Goal: Information Seeking & Learning: Learn about a topic

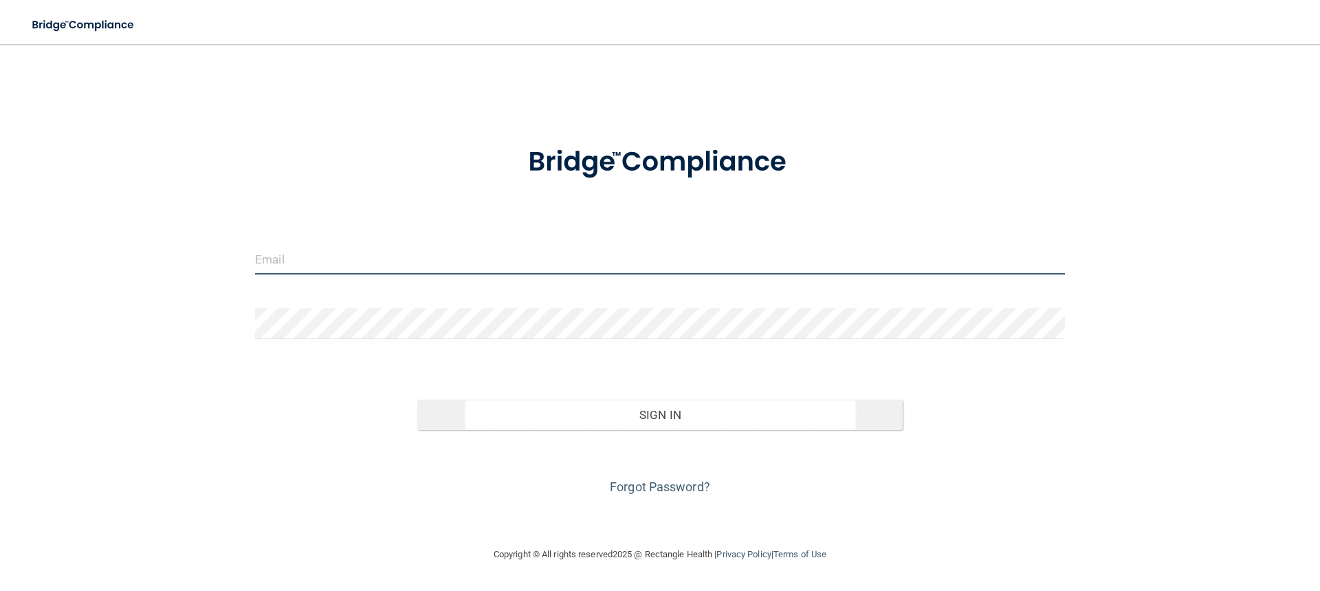
type input "[EMAIL_ADDRESS][DOMAIN_NAME]"
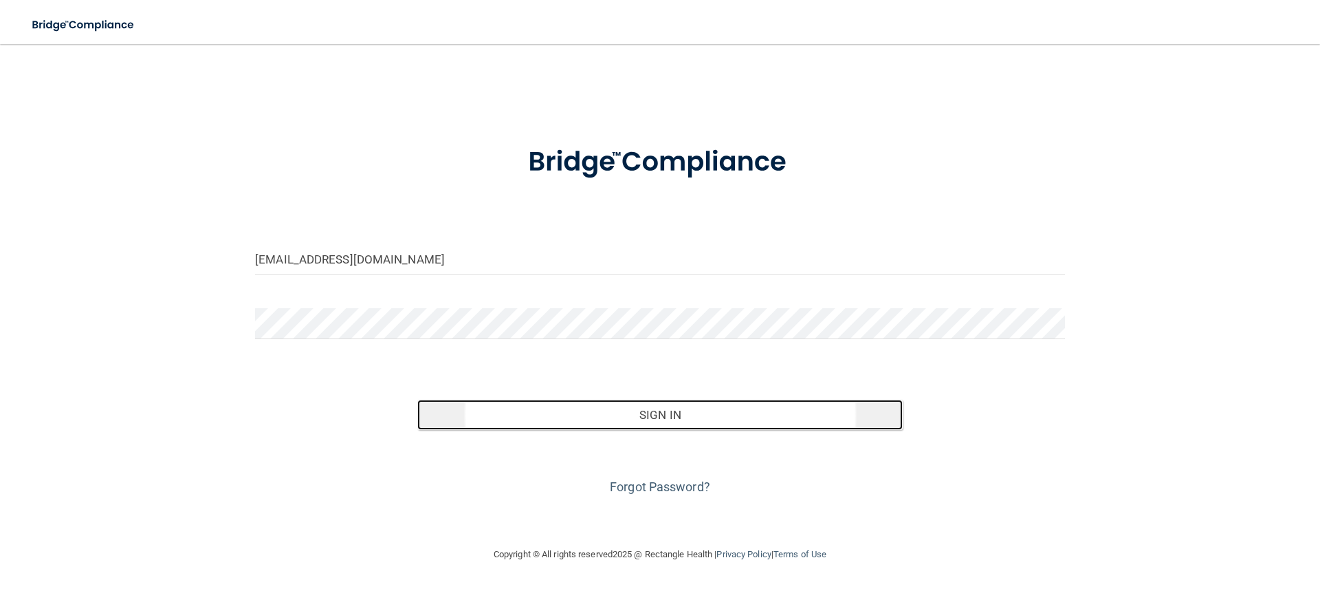
click at [591, 411] on button "Sign In" at bounding box center [660, 414] width 486 height 30
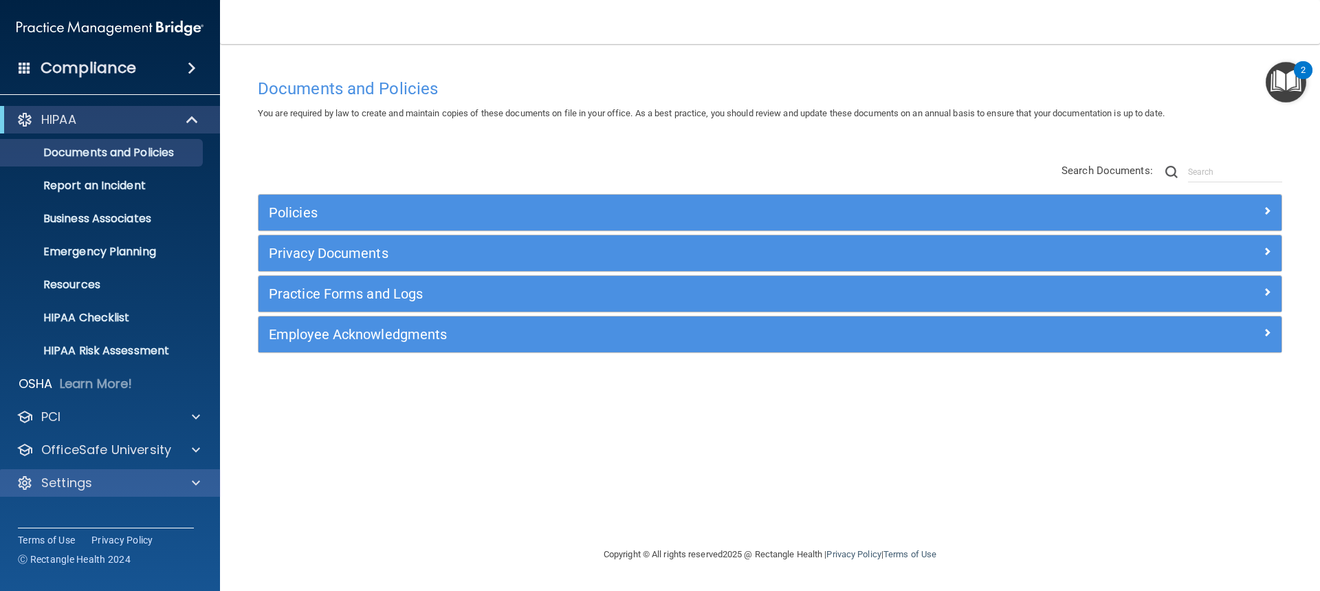
click at [173, 473] on div "Settings" at bounding box center [110, 483] width 221 height 28
click at [181, 491] on div "Settings" at bounding box center [110, 483] width 221 height 28
click at [195, 481] on span at bounding box center [196, 482] width 8 height 17
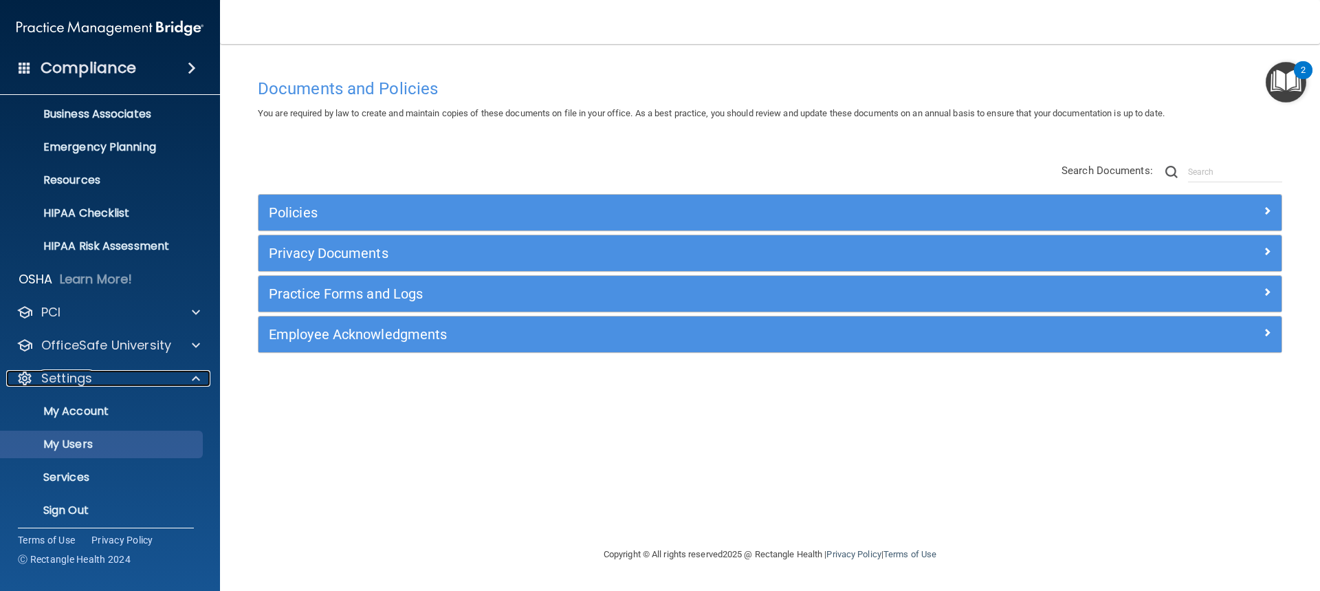
scroll to position [112, 0]
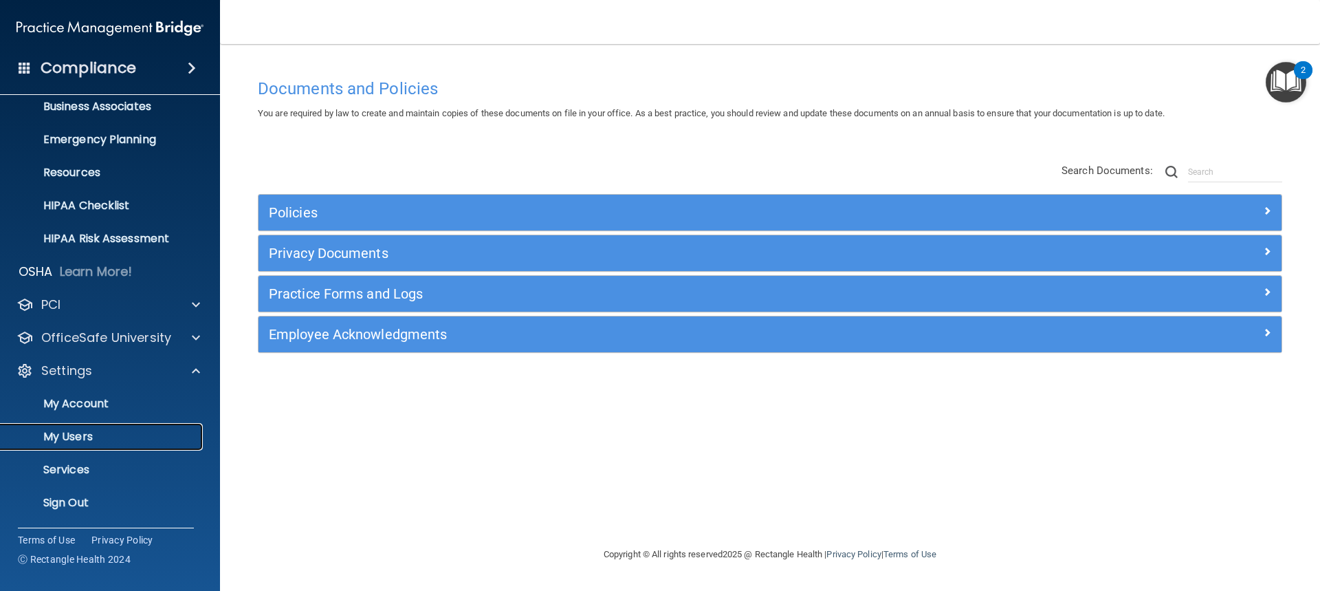
click at [118, 441] on p "My Users" at bounding box center [103, 437] width 188 height 14
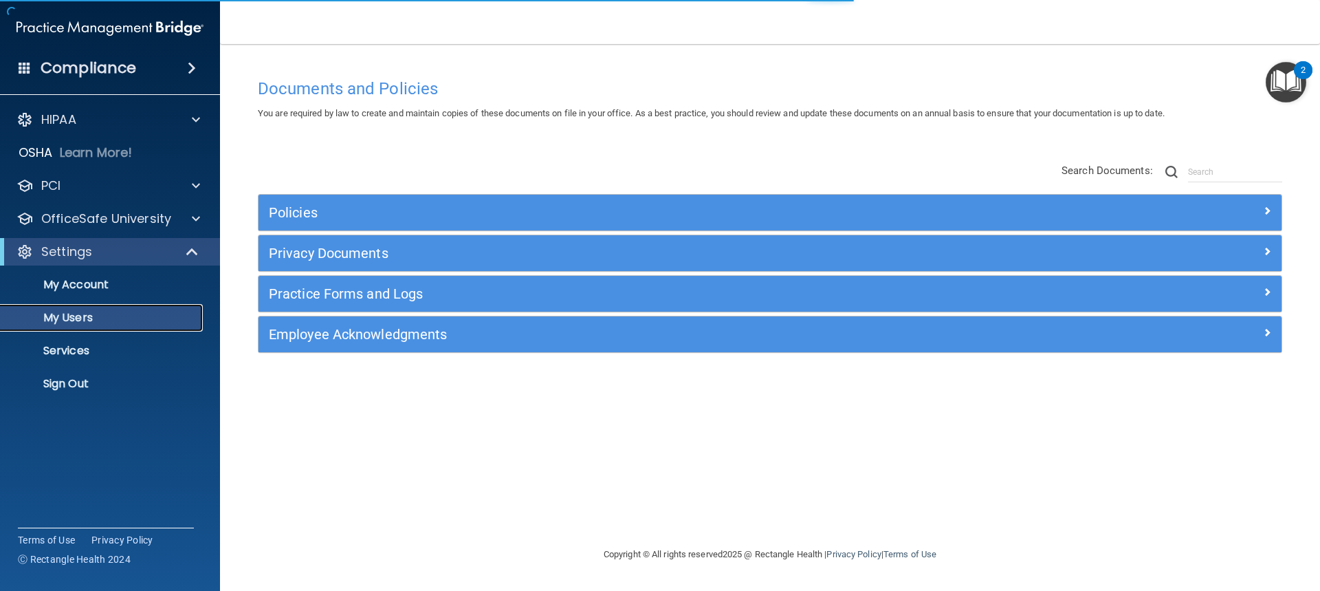
select select "20"
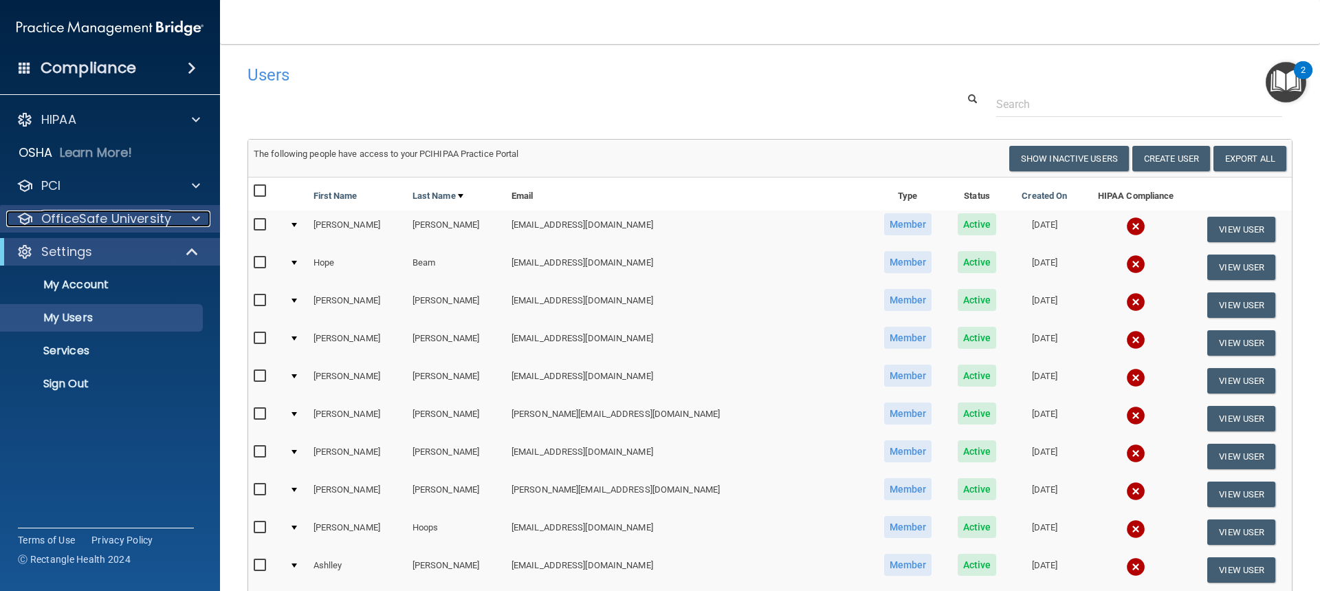
click at [197, 219] on span at bounding box center [196, 218] width 8 height 17
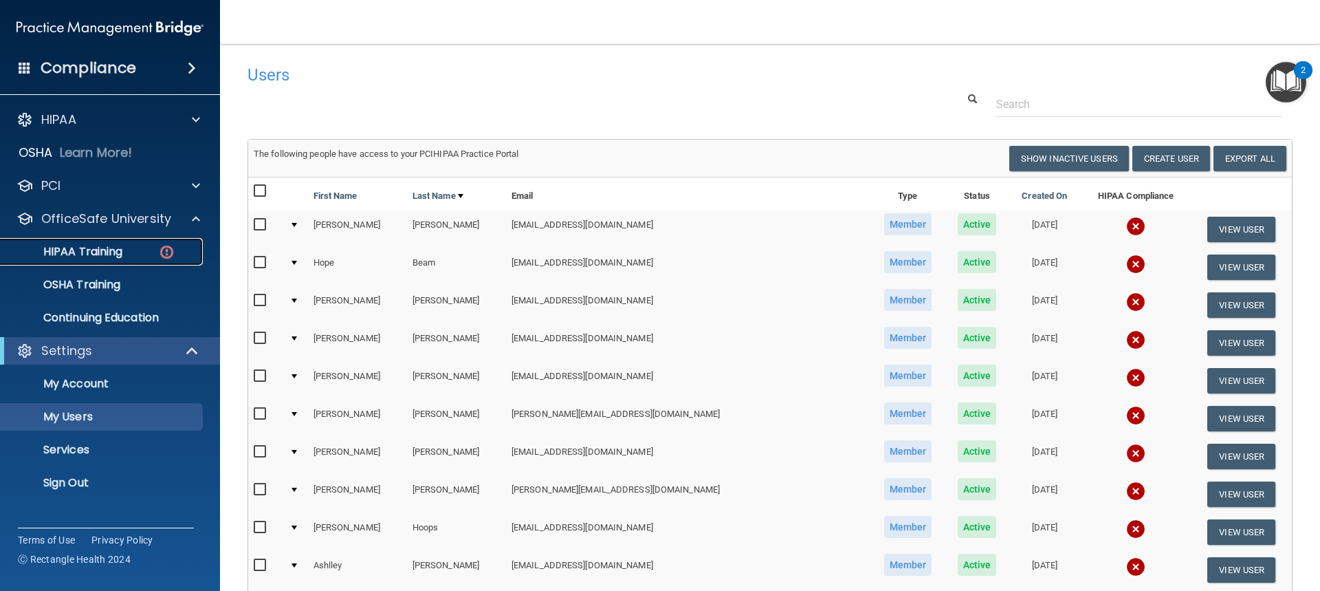
click at [150, 252] on div "HIPAA Training" at bounding box center [103, 252] width 188 height 14
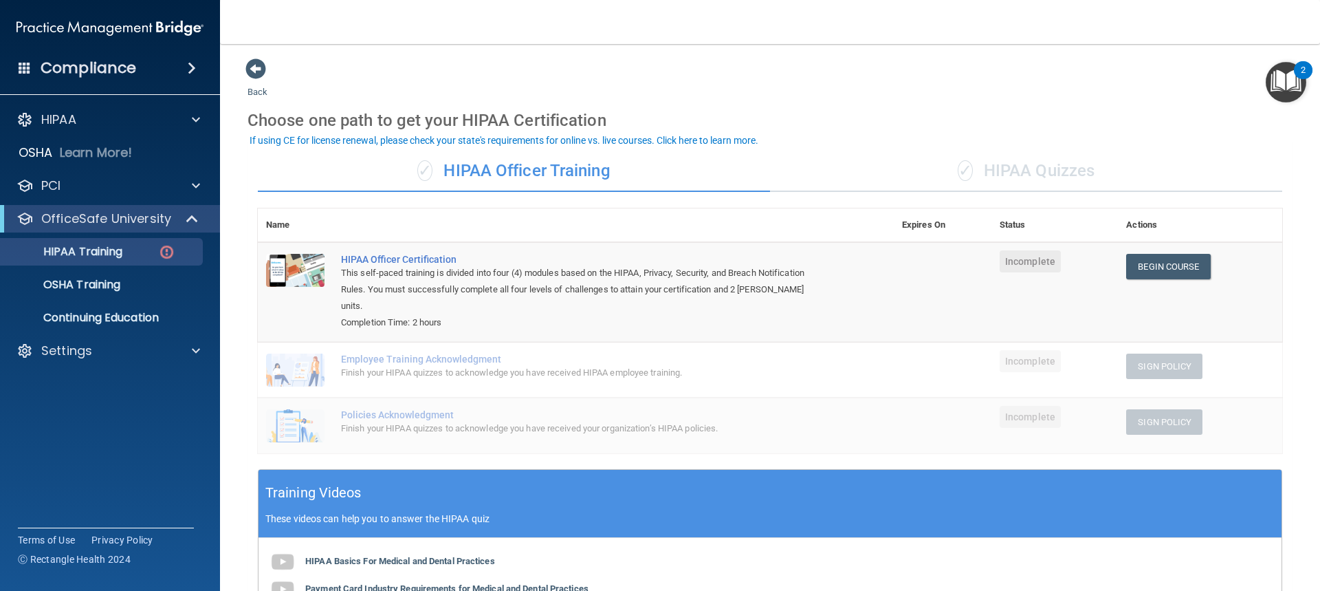
click at [943, 172] on div "✓ HIPAA Quizzes" at bounding box center [1026, 171] width 512 height 41
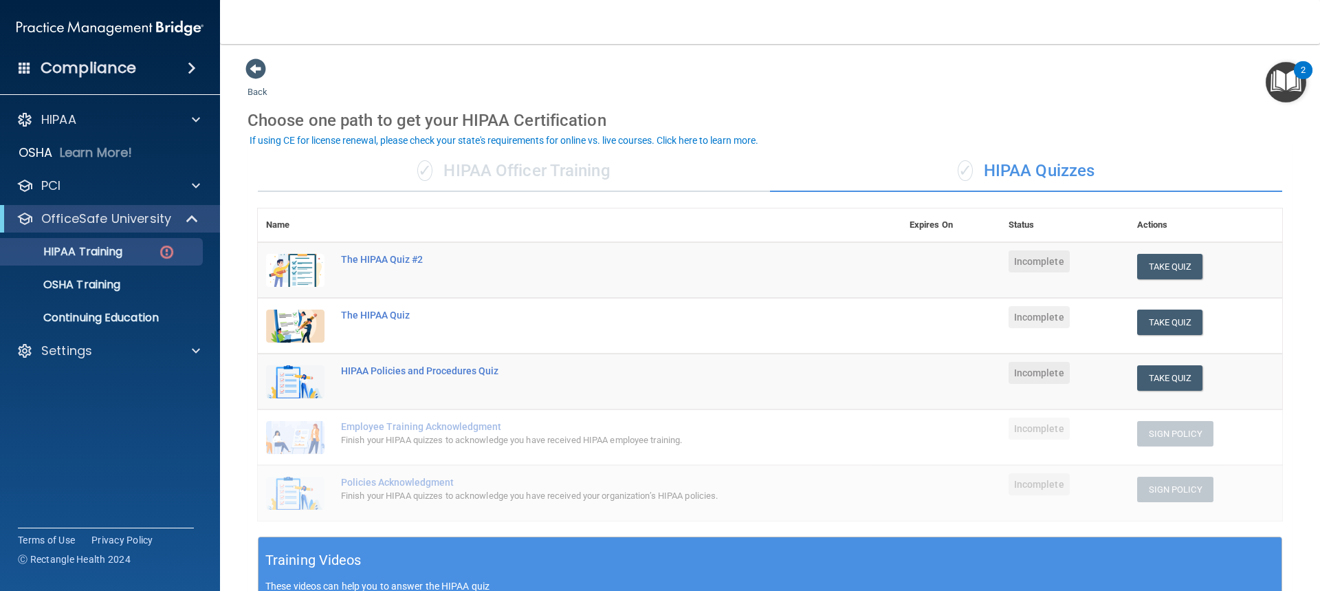
click at [624, 179] on div "✓ HIPAA Officer Training" at bounding box center [514, 171] width 512 height 41
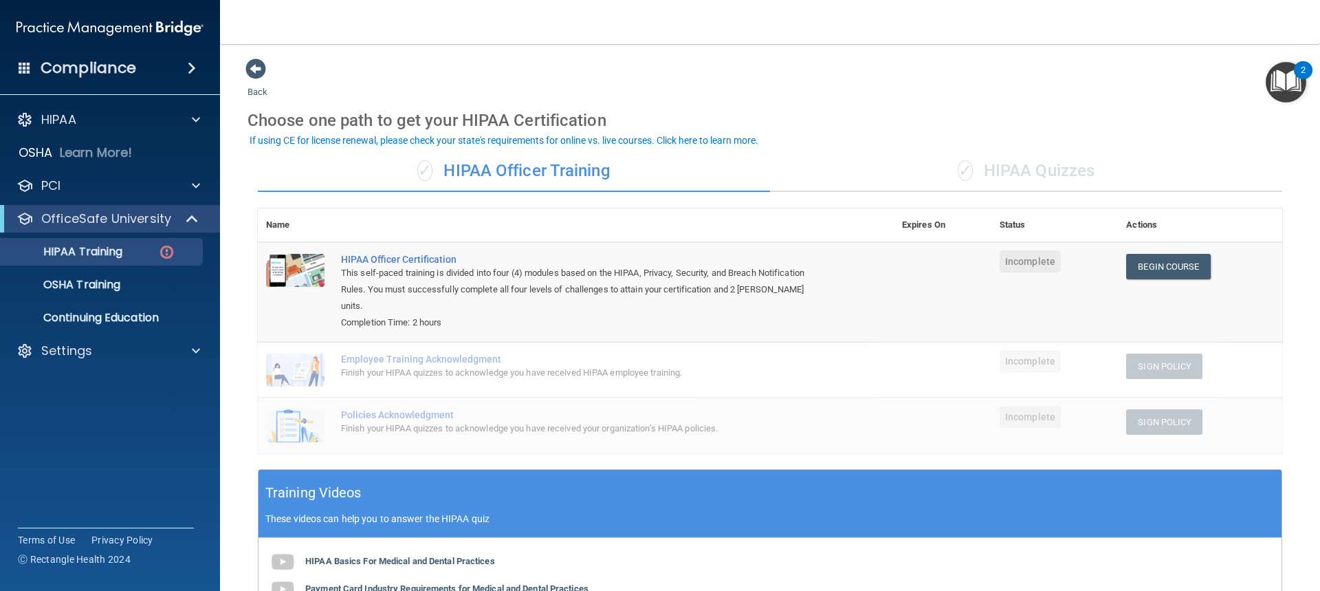
click at [977, 176] on div "✓ HIPAA Quizzes" at bounding box center [1026, 171] width 512 height 41
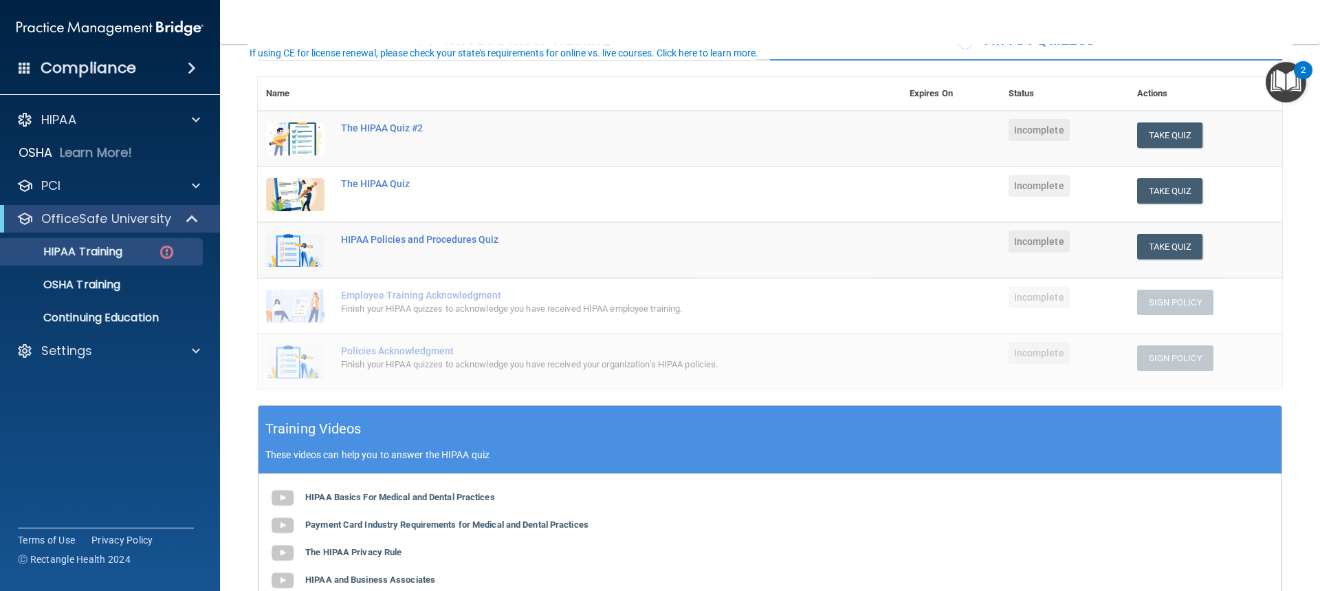
scroll to position [29, 0]
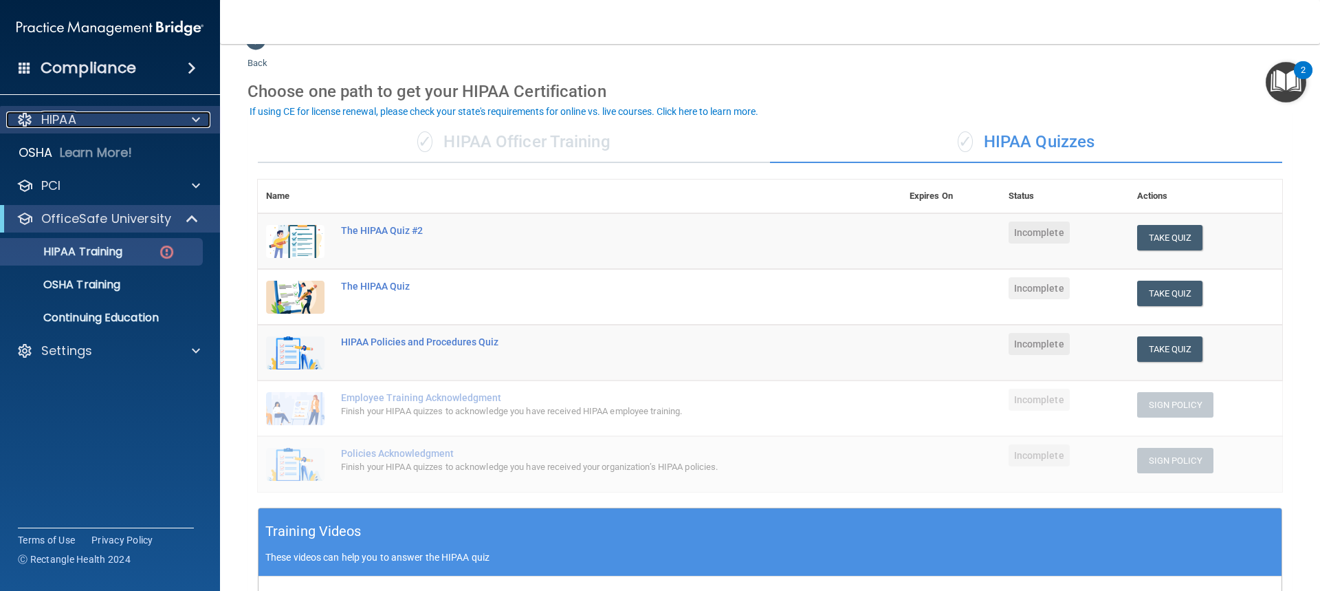
click at [179, 119] on div at bounding box center [194, 119] width 34 height 17
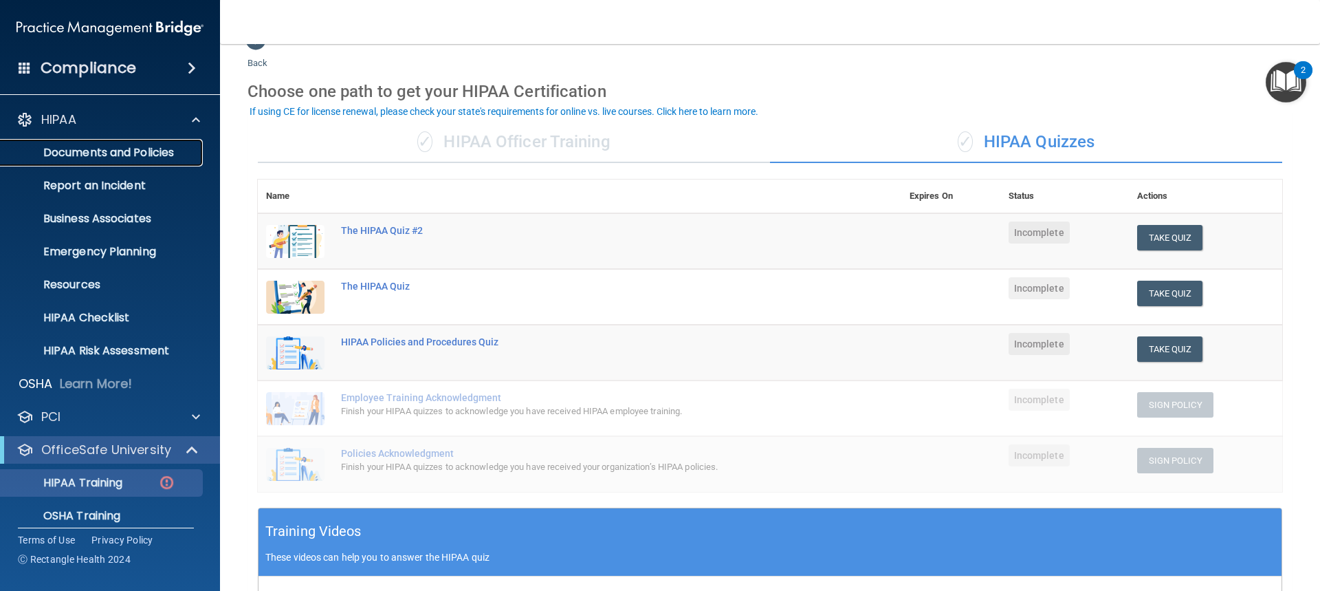
click at [76, 157] on p "Documents and Policies" at bounding box center [103, 153] width 188 height 14
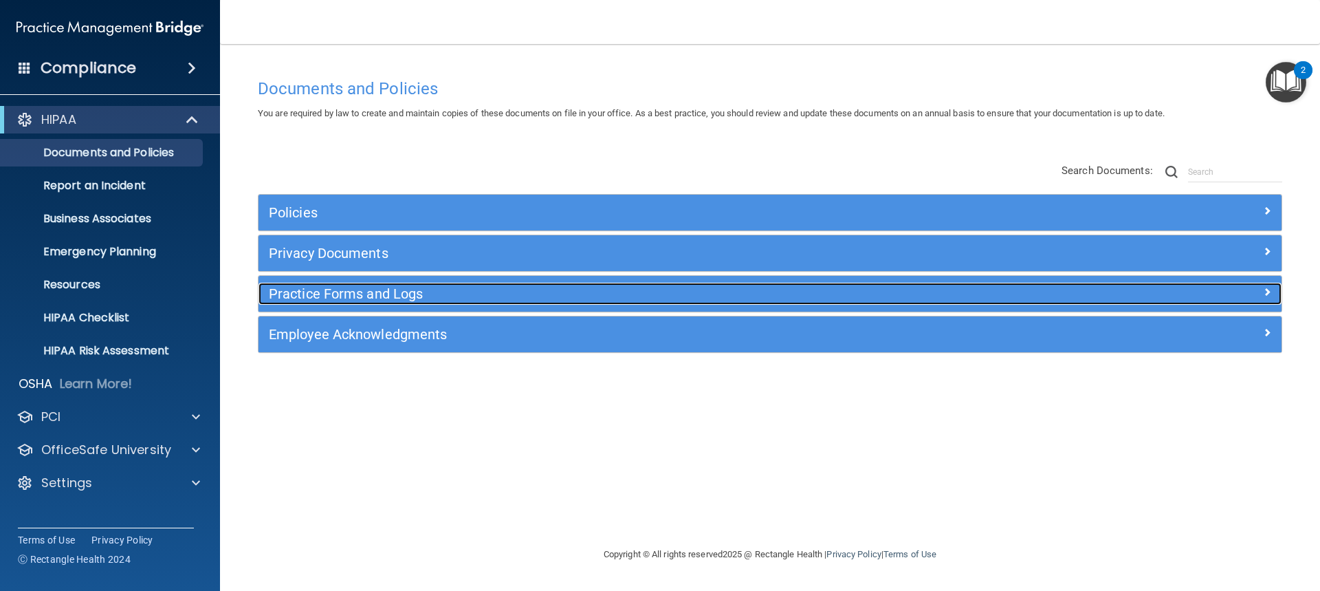
click at [296, 294] on h5 "Practice Forms and Logs" at bounding box center [642, 293] width 747 height 15
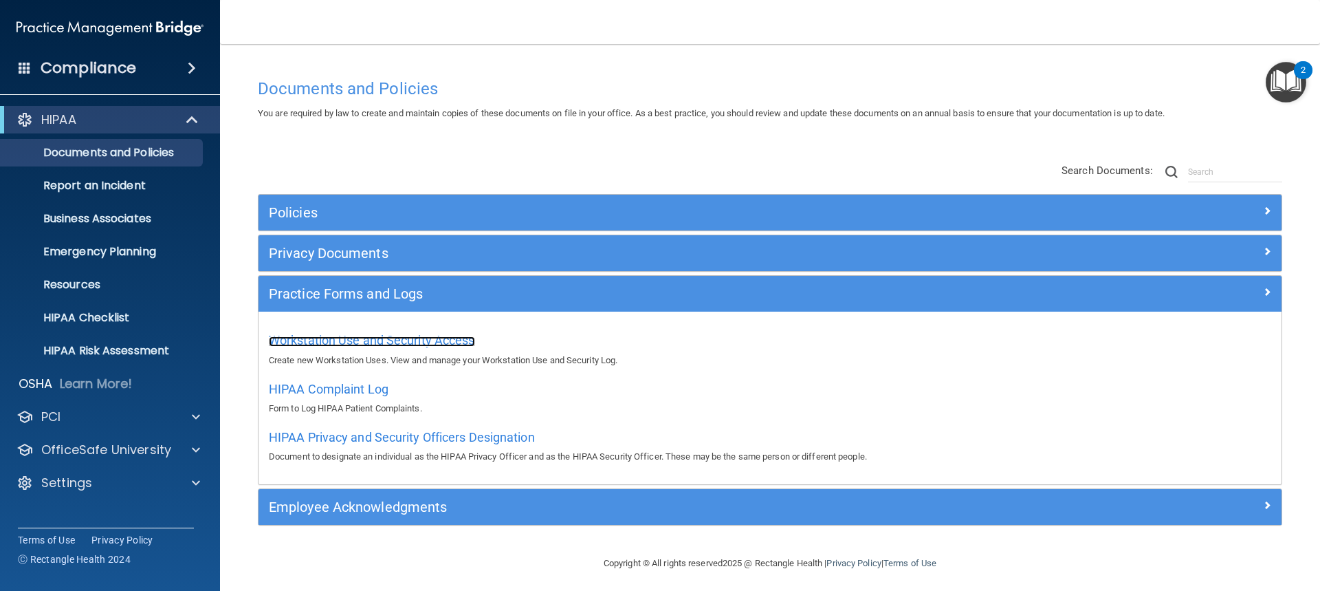
click at [305, 342] on span "Workstation Use and Security Access" at bounding box center [372, 340] width 206 height 14
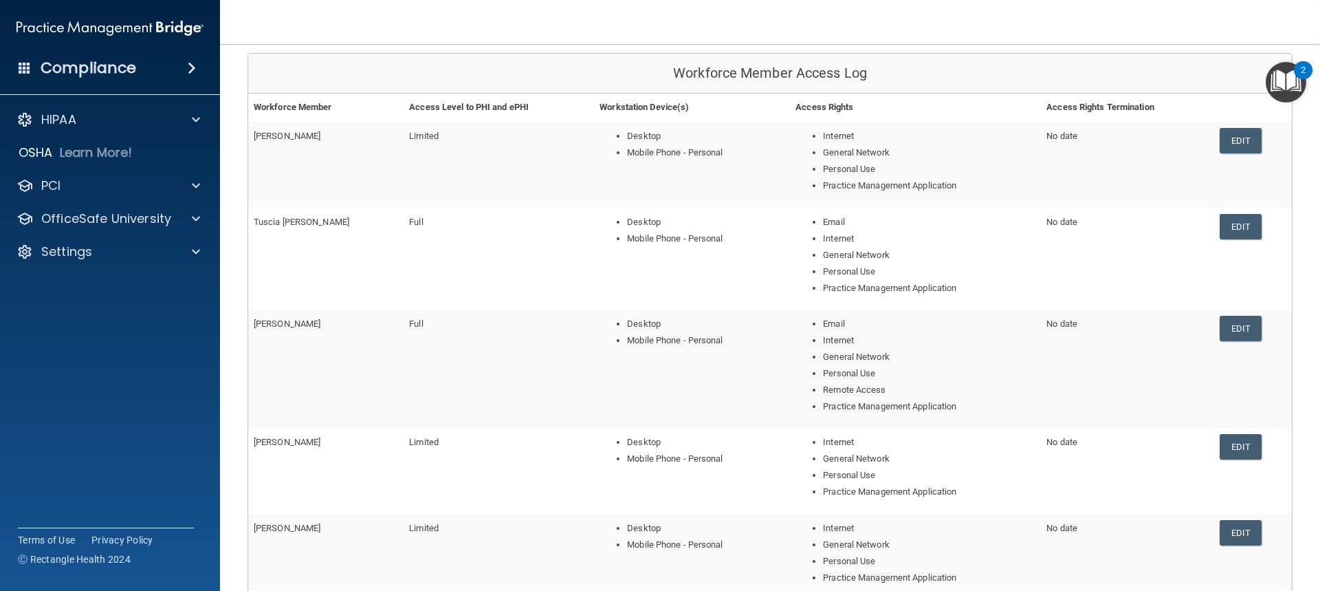
scroll to position [135, 0]
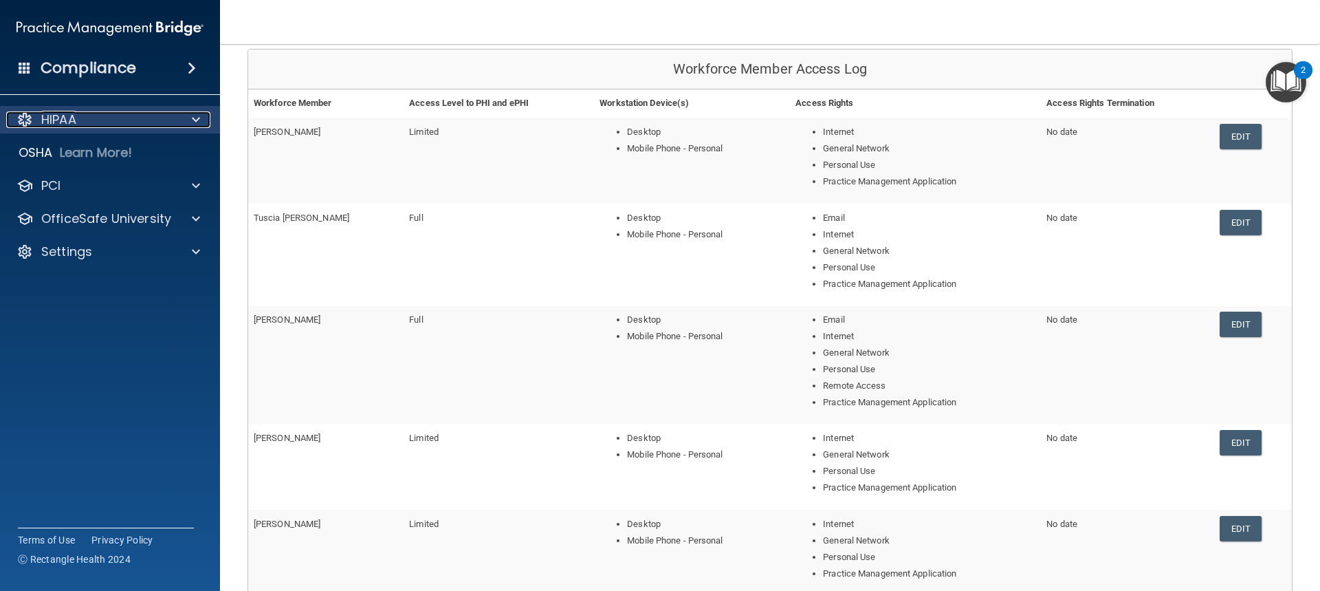
click at [183, 120] on div at bounding box center [194, 119] width 34 height 17
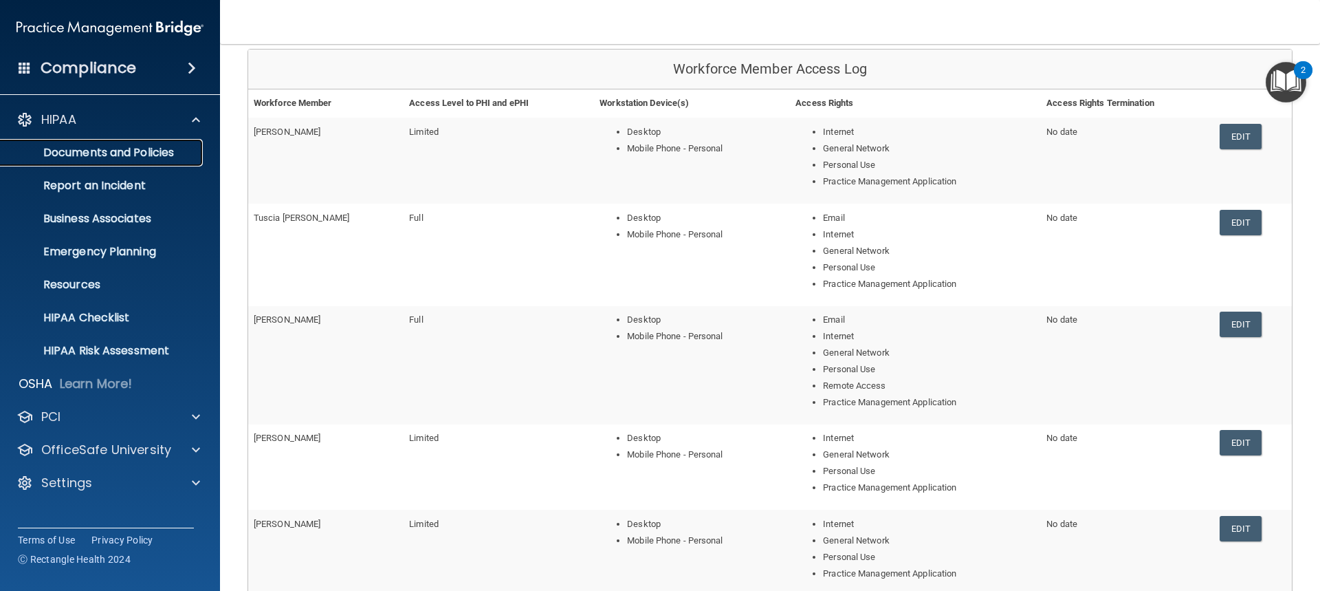
click at [171, 148] on p "Documents and Policies" at bounding box center [103, 153] width 188 height 14
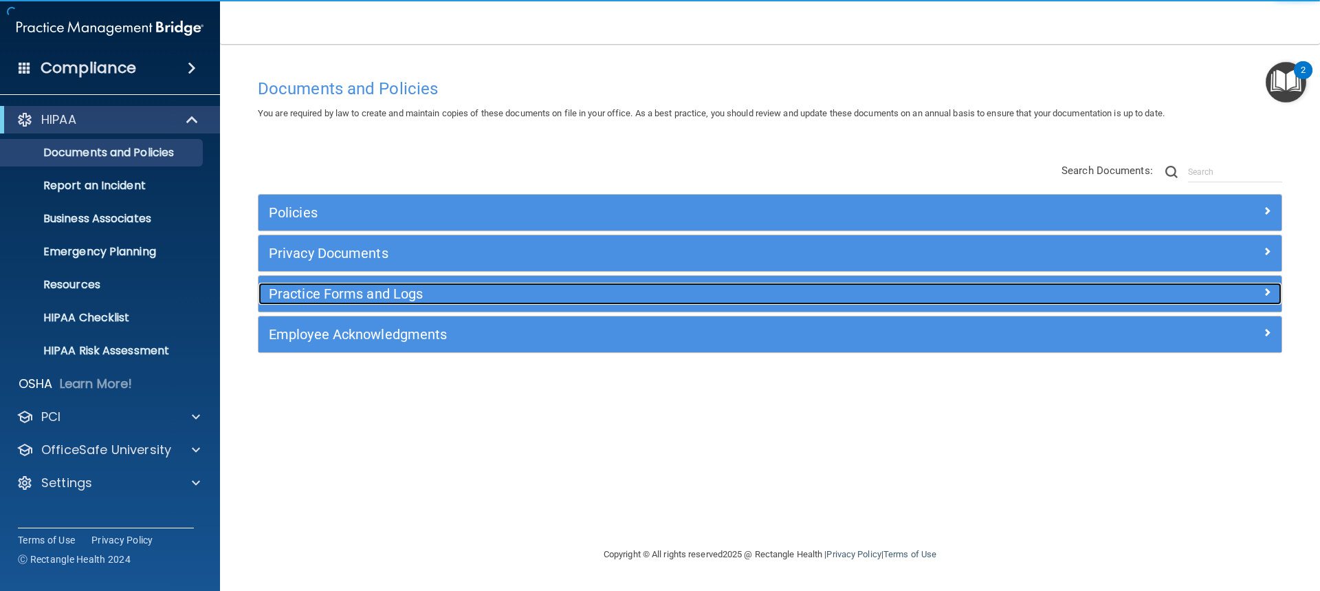
click at [330, 285] on div "Practice Forms and Logs" at bounding box center [642, 294] width 767 height 22
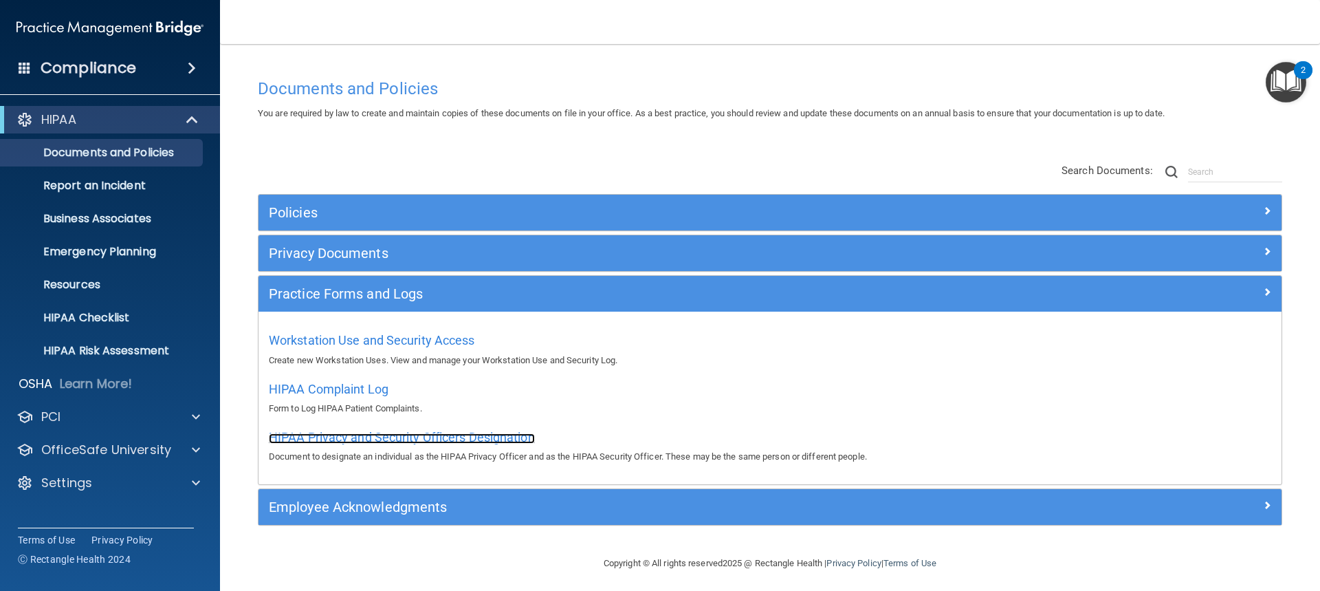
click at [320, 437] on span "HIPAA Privacy and Security Officers Designation" at bounding box center [402, 437] width 266 height 14
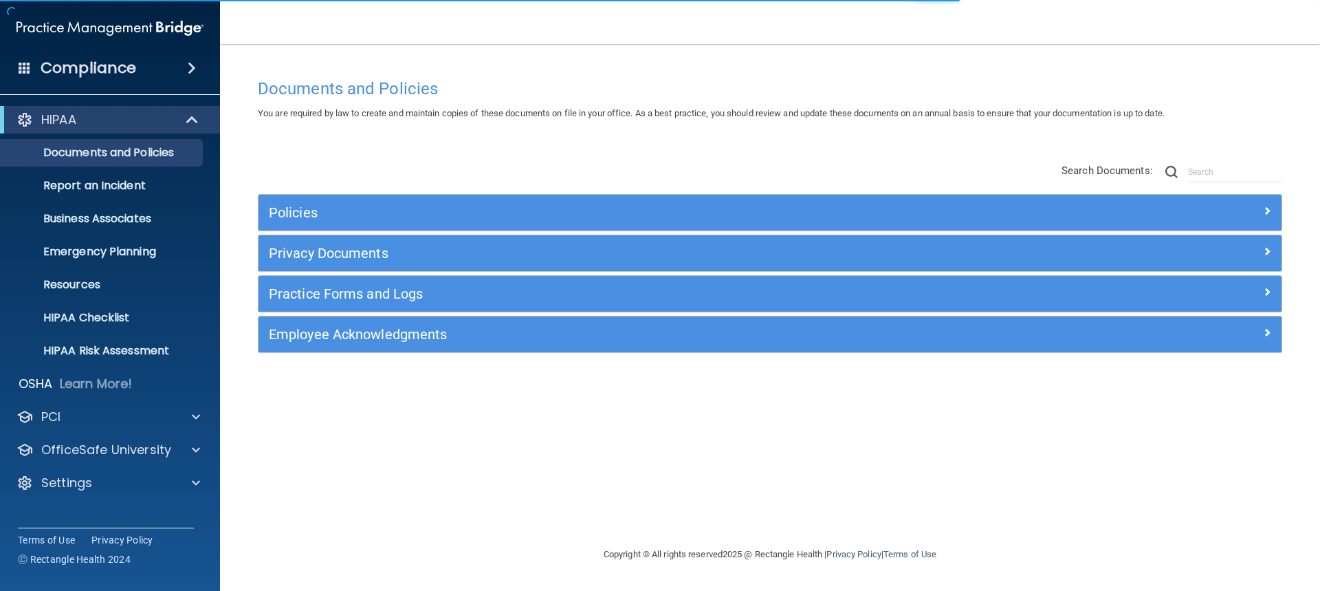
click at [350, 232] on div "Policies Select All (Unselect 0) Unselect All Print Selected (0) Acceptable Use…" at bounding box center [770, 273] width 1024 height 159
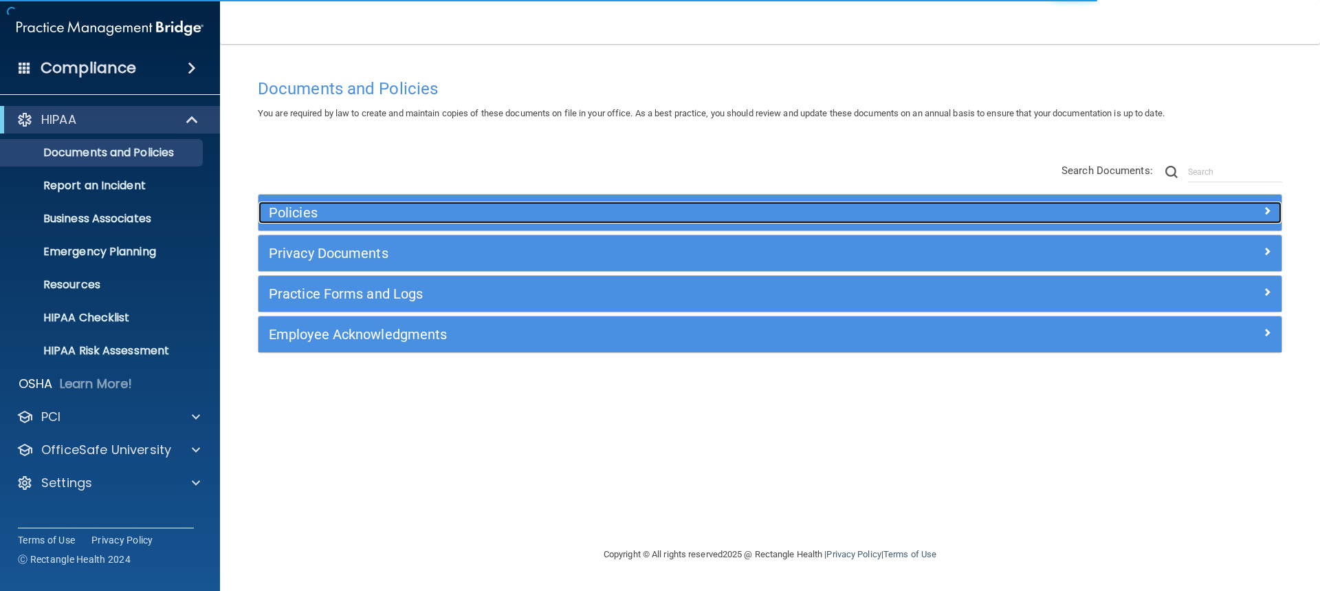
click at [361, 217] on h5 "Policies" at bounding box center [642, 212] width 747 height 15
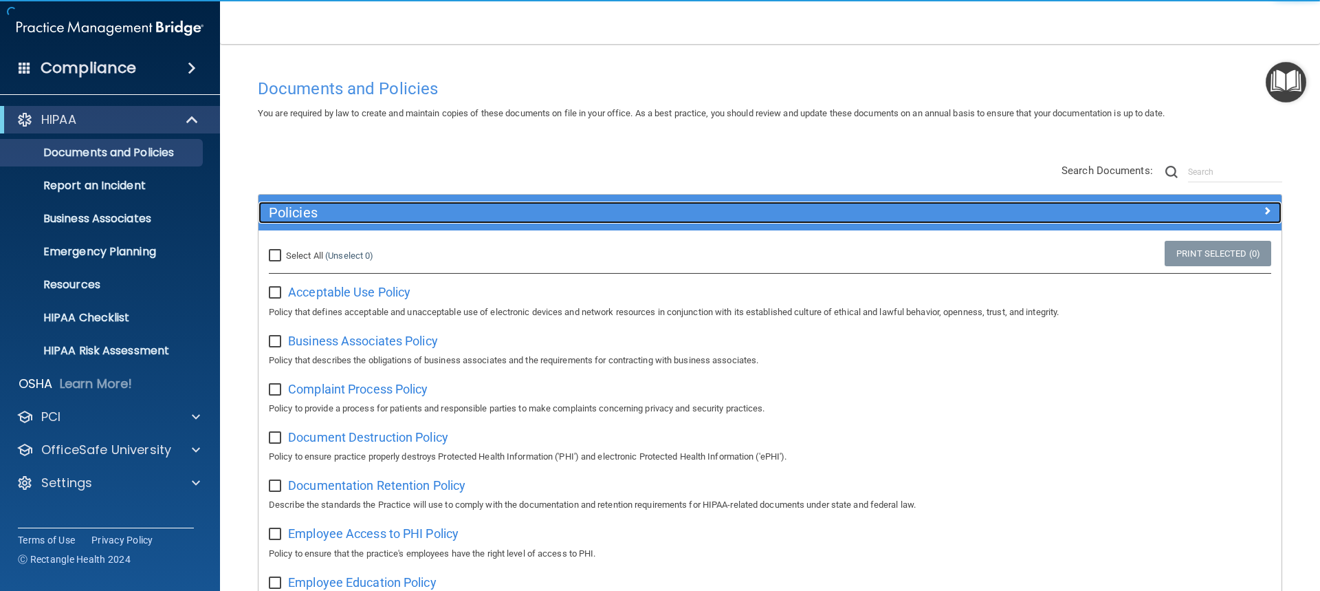
click at [399, 207] on h5 "Policies" at bounding box center [642, 212] width 747 height 15
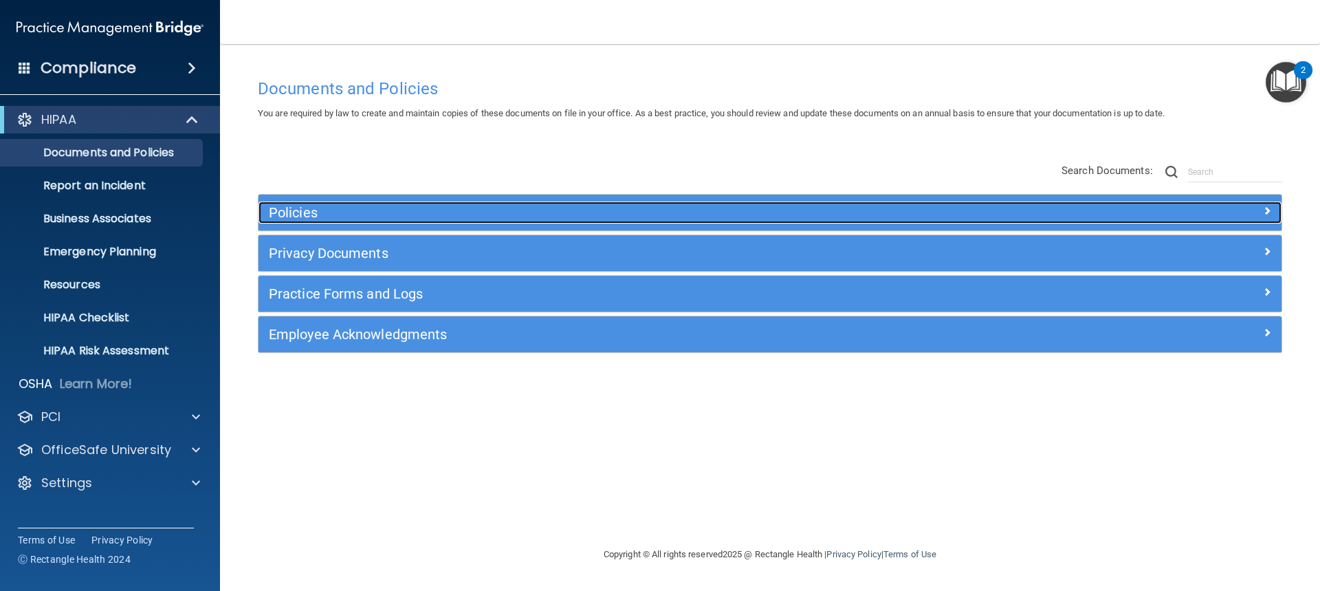
click at [395, 223] on div "Policies" at bounding box center [642, 212] width 767 height 22
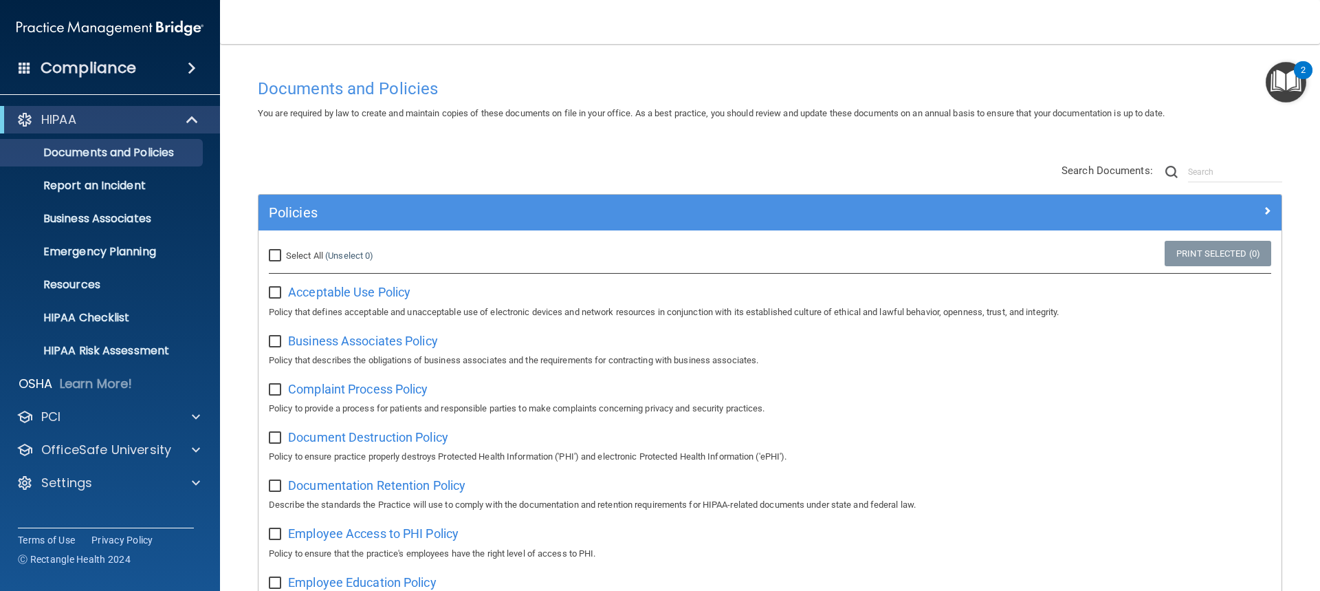
click at [276, 288] on input "checkbox" at bounding box center [277, 292] width 16 height 11
checkbox input "true"
click at [270, 336] on input "checkbox" at bounding box center [277, 341] width 16 height 11
checkbox input "true"
click at [270, 294] on input "checkbox" at bounding box center [277, 292] width 16 height 11
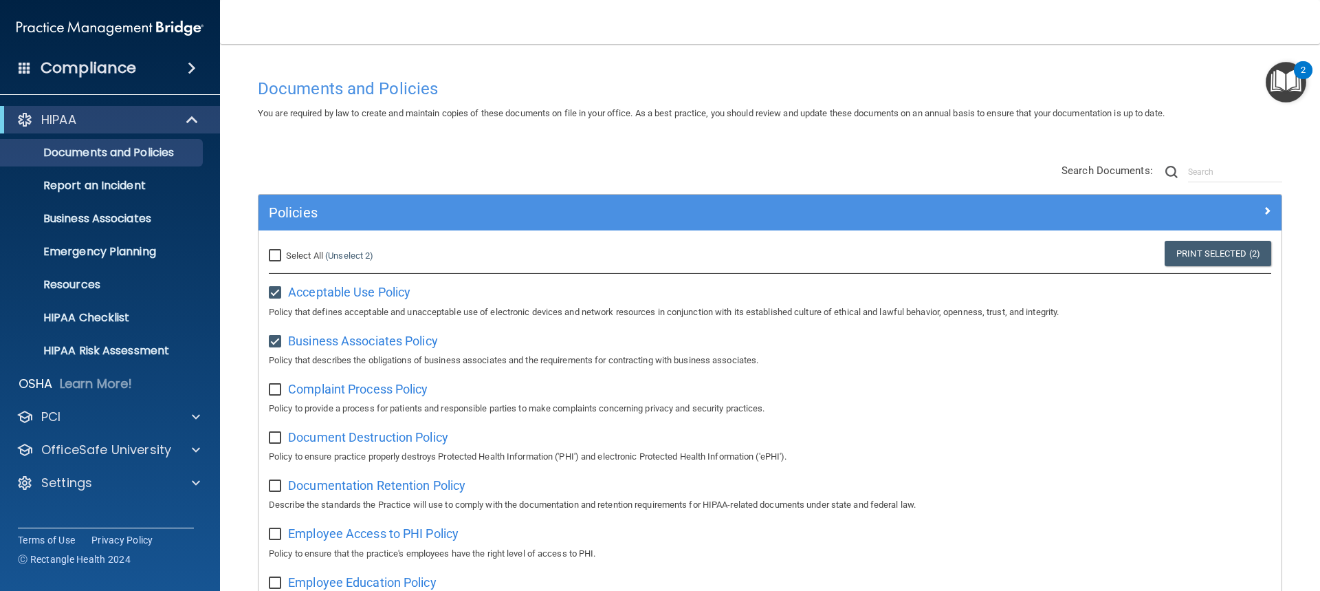
checkbox input "false"
click at [275, 342] on input "checkbox" at bounding box center [277, 341] width 16 height 11
checkbox input "false"
click at [103, 82] on div "Compliance" at bounding box center [110, 68] width 220 height 30
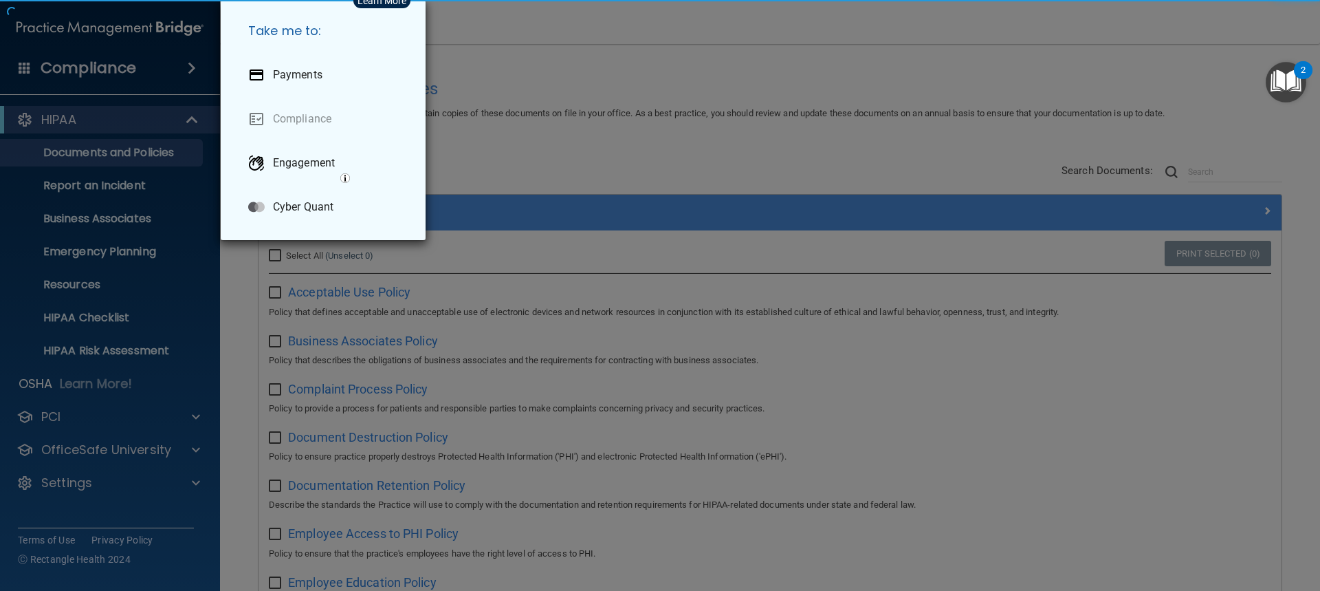
click at [127, 72] on div "Take me to: Payments Compliance Engagement Cyber Quant" at bounding box center [660, 295] width 1320 height 591
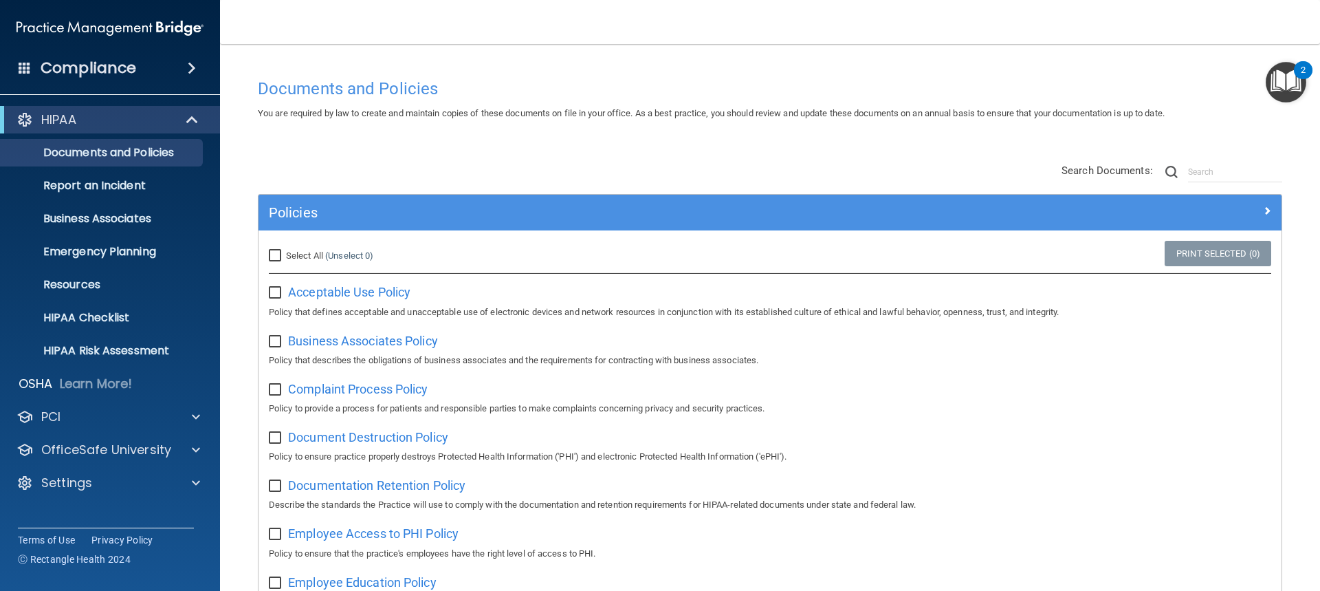
click at [167, 81] on div "Compliance" at bounding box center [110, 68] width 220 height 30
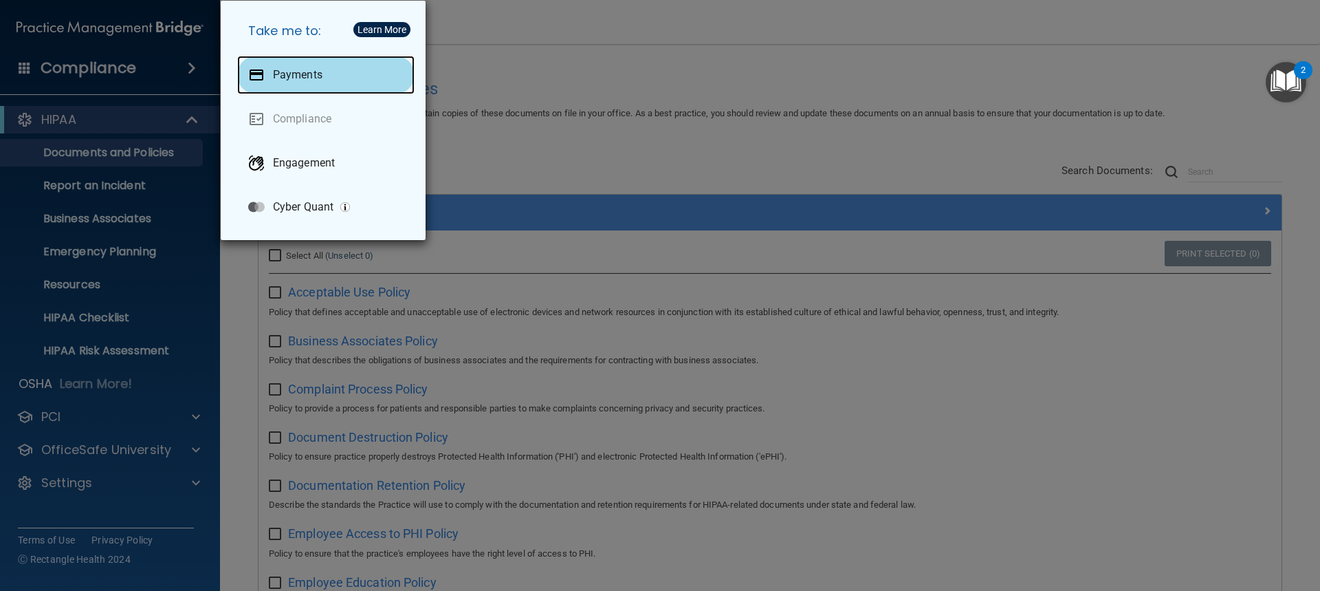
click at [302, 81] on p "Payments" at bounding box center [298, 75] width 50 height 14
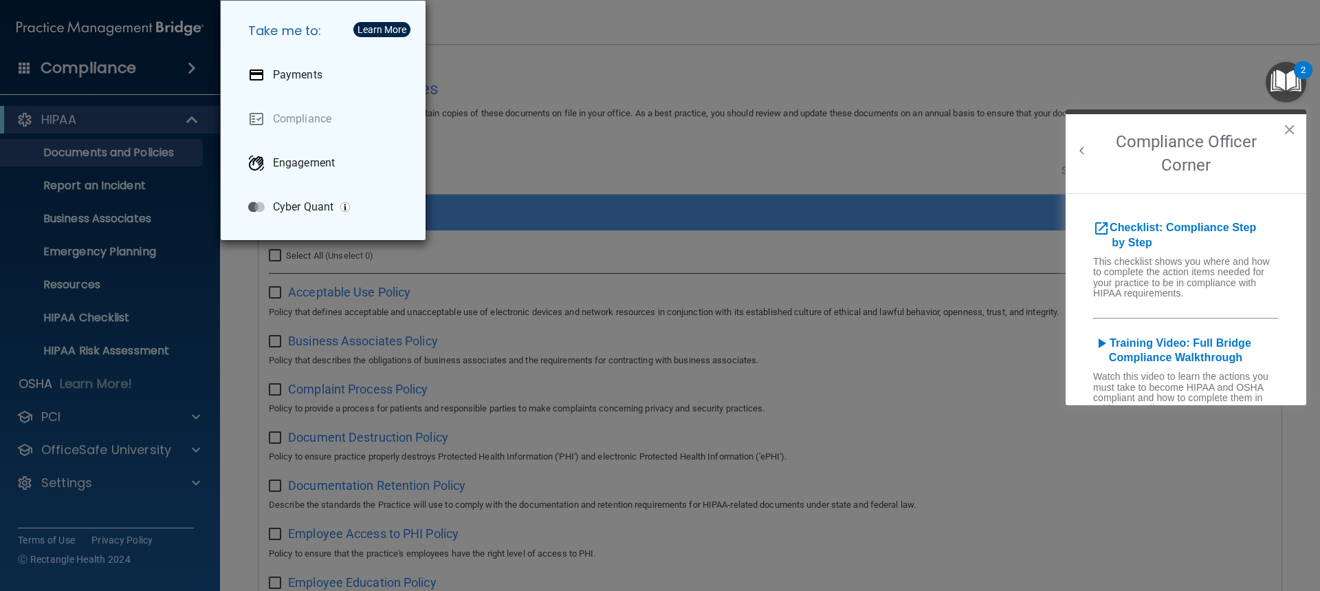
click at [785, 105] on div "Take me to: Payments Compliance Engagement Cyber Quant" at bounding box center [660, 295] width 1320 height 591
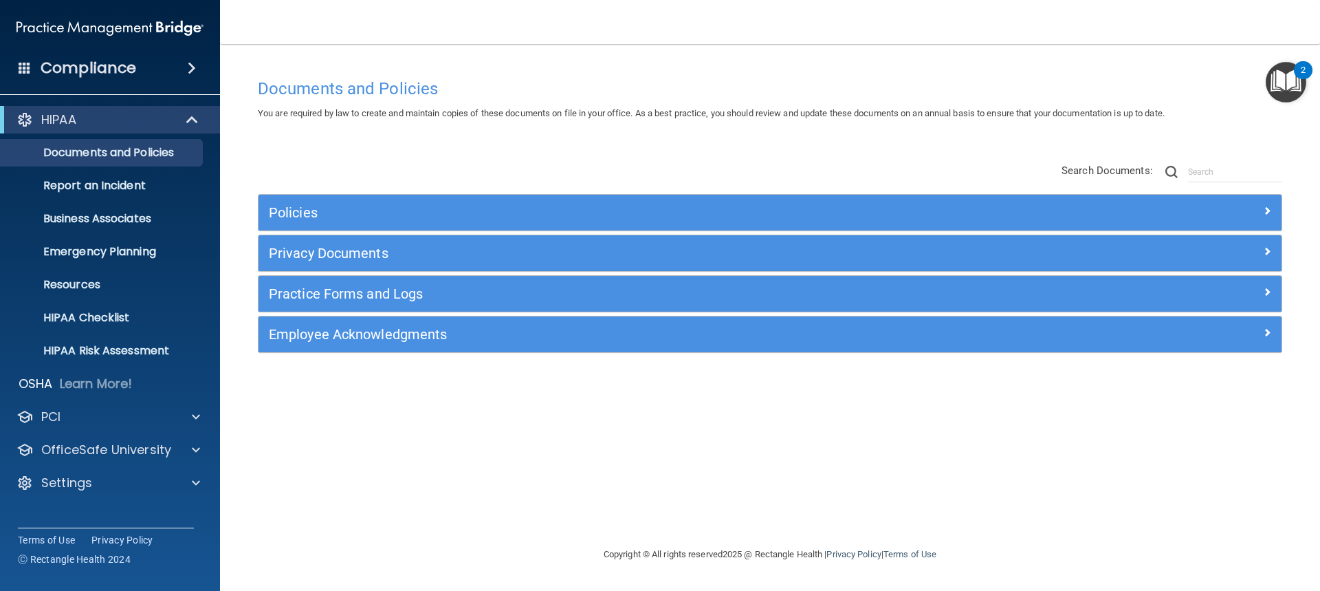
click at [1297, 80] on img "Open Resource Center, 2 new notifications" at bounding box center [1286, 82] width 41 height 41
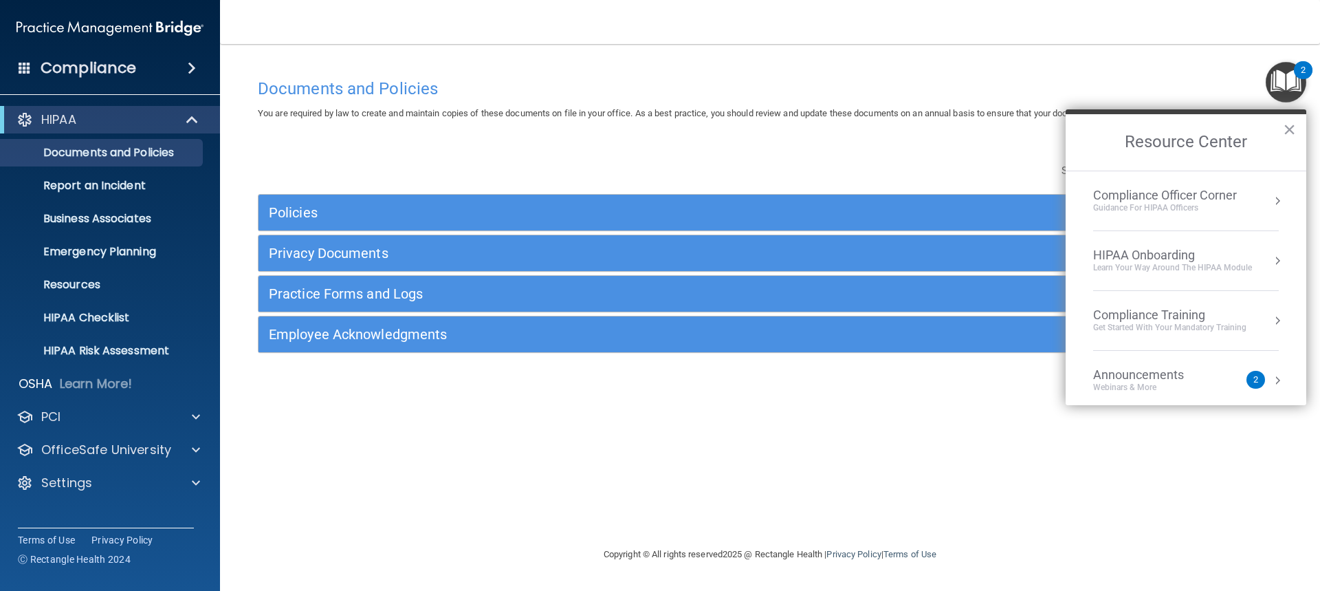
click at [1133, 177] on li "Compliance Officer Corner Guidance for HIPAA Officers" at bounding box center [1186, 201] width 186 height 60
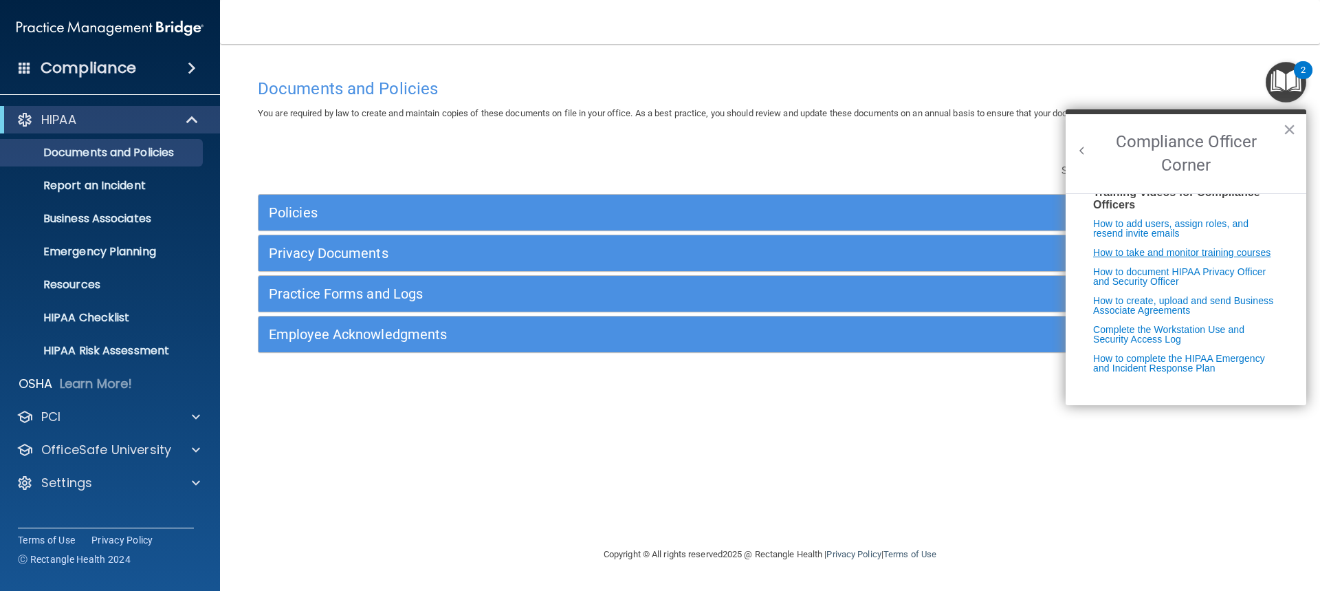
scroll to position [274, 0]
click at [1086, 146] on button "Back to Resource Center Home" at bounding box center [1082, 151] width 14 height 14
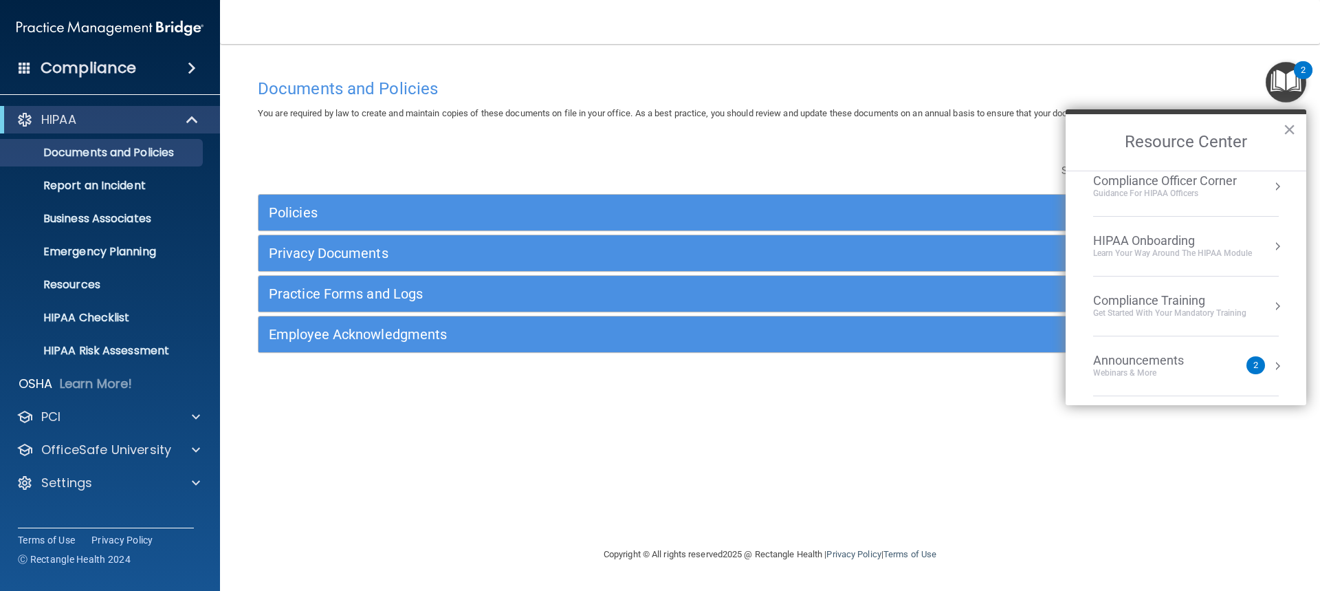
scroll to position [0, 0]
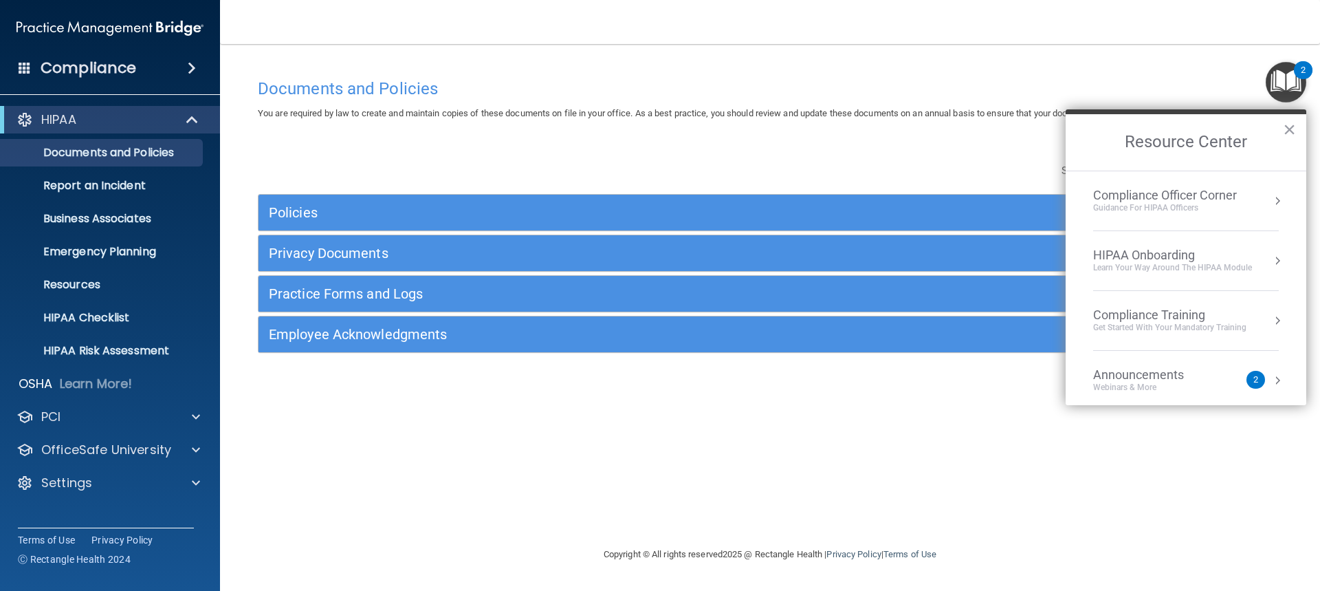
click at [1173, 208] on div "Guidance for HIPAA Officers" at bounding box center [1165, 208] width 144 height 12
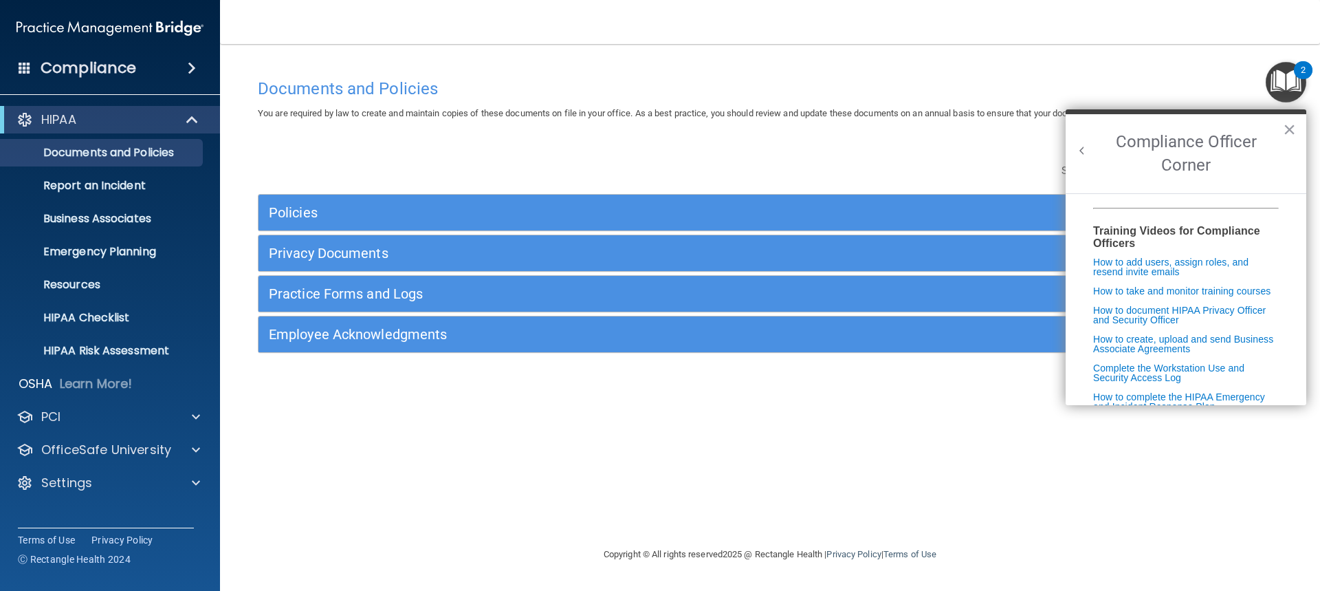
scroll to position [274, 0]
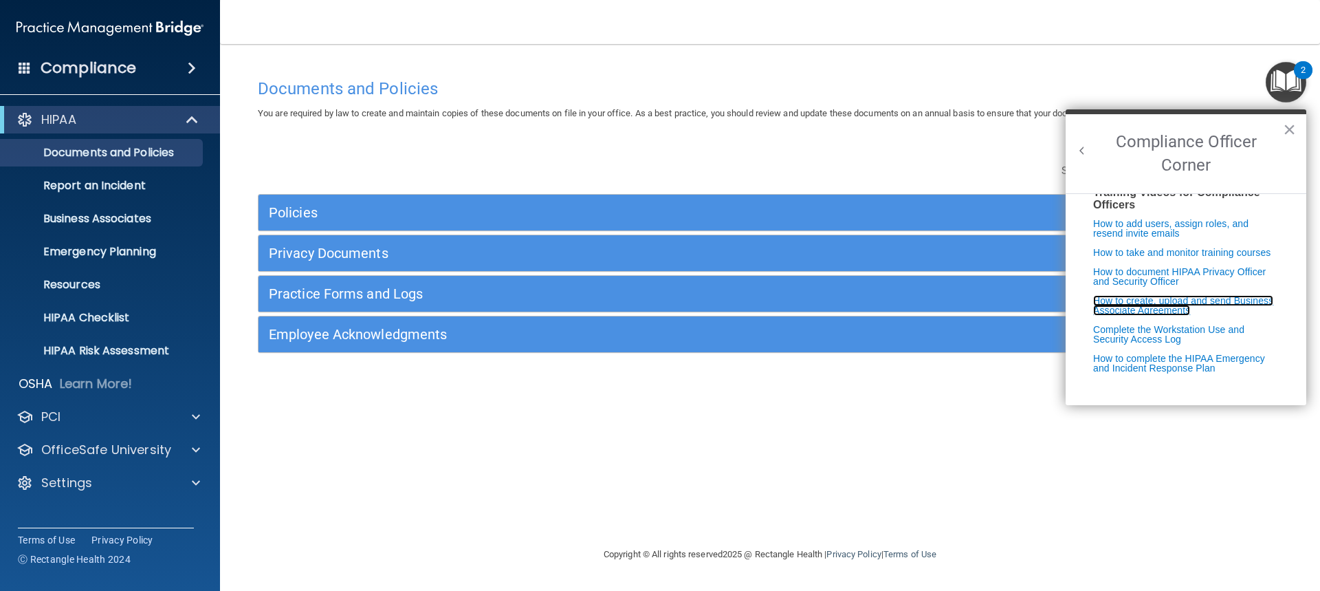
click at [1146, 305] on link "How to create, upload and send Business Associate Agreements" at bounding box center [1183, 305] width 180 height 21
